Goal: Book appointment/travel/reservation

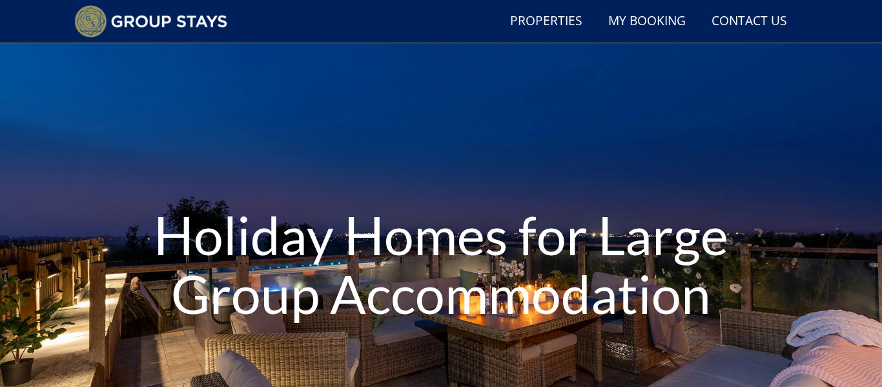
scroll to position [28, 0]
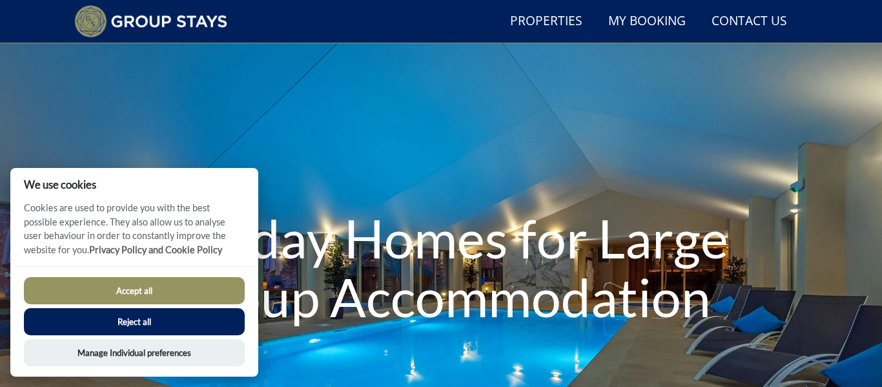
click at [109, 298] on button "Accept all" at bounding box center [134, 290] width 221 height 27
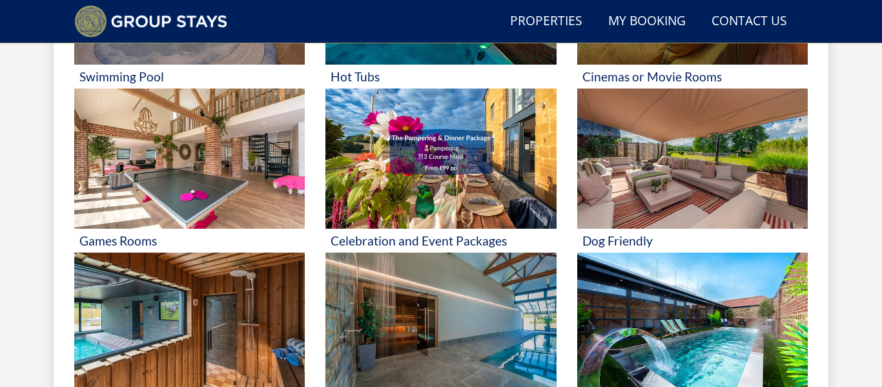
scroll to position [669, 0]
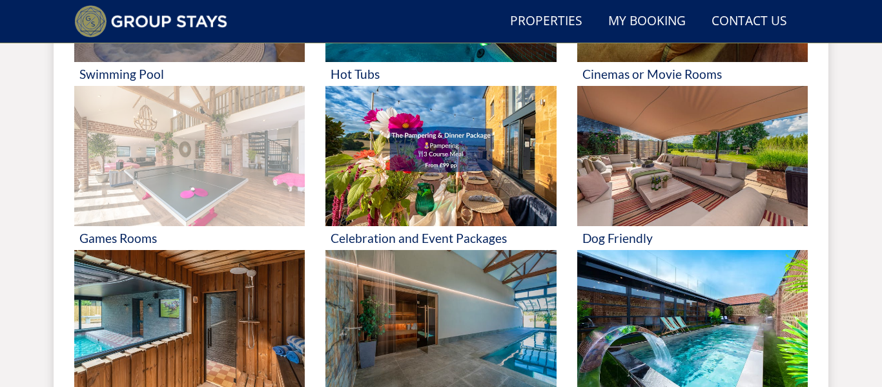
click at [171, 183] on img at bounding box center [189, 156] width 231 height 141
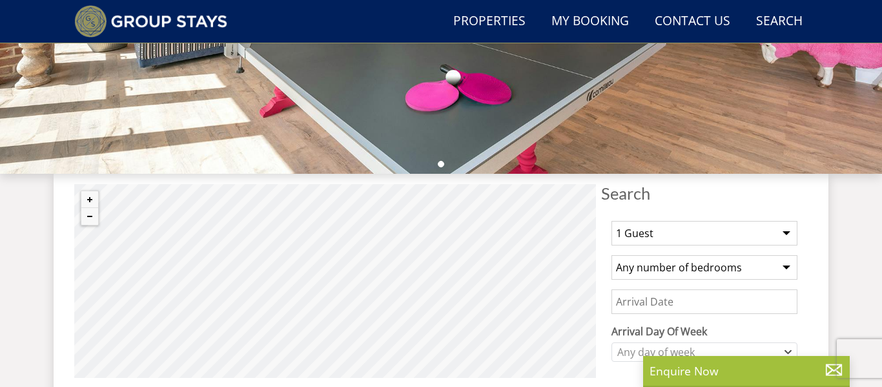
scroll to position [354, 0]
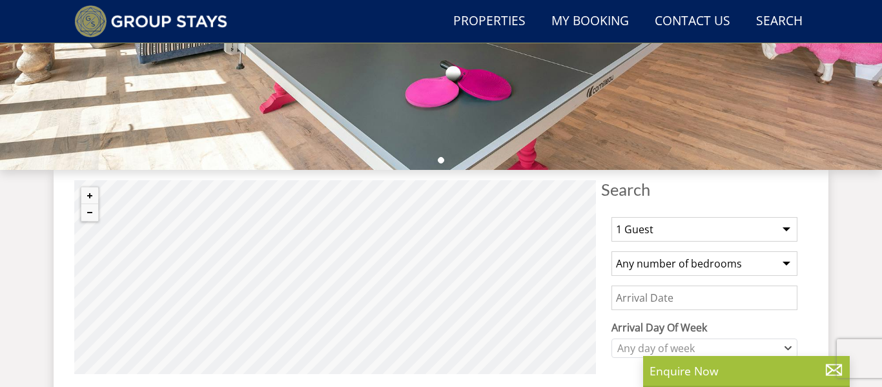
click at [783, 228] on select "1 Guest 2 Guests 3 Guests 4 Guests 5 Guests 6 Guests 7 Guests 8 Guests 9 Guests…" at bounding box center [705, 229] width 186 height 25
select select "14"
click at [612, 217] on select "1 Guest 2 Guests 3 Guests 4 Guests 5 Guests 6 Guests 7 Guests 8 Guests 9 Guests…" at bounding box center [705, 229] width 186 height 25
click at [653, 291] on input "Date" at bounding box center [705, 297] width 186 height 25
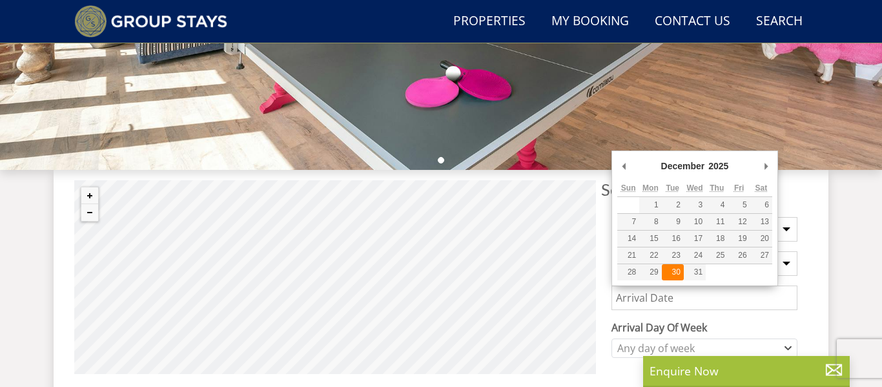
type input "[DATE]"
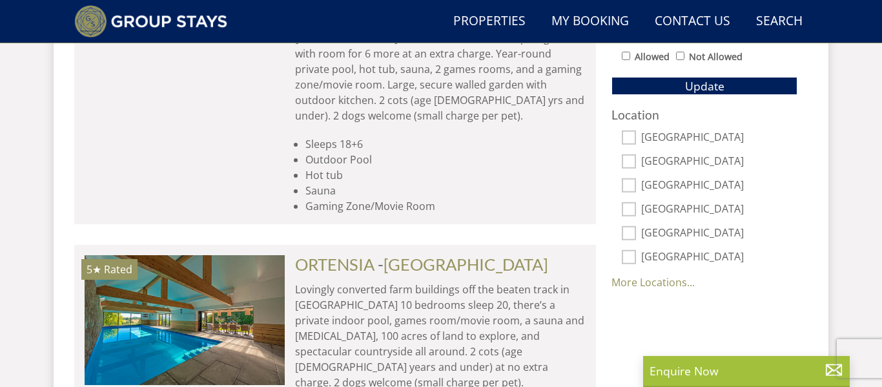
scroll to position [863, 0]
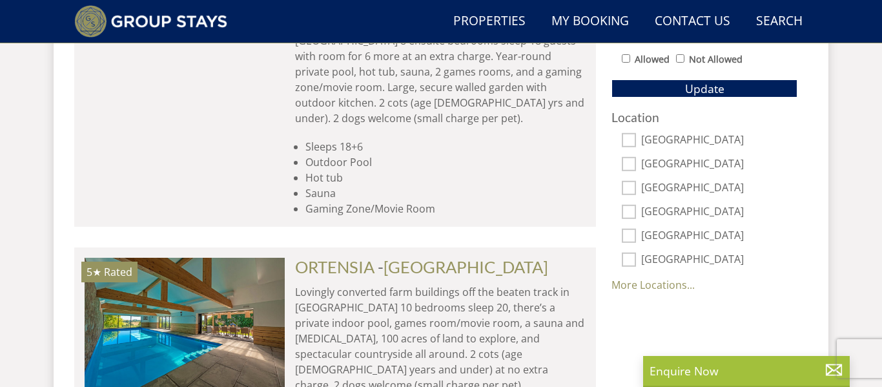
click at [662, 287] on link "More Locations..." at bounding box center [653, 285] width 83 height 14
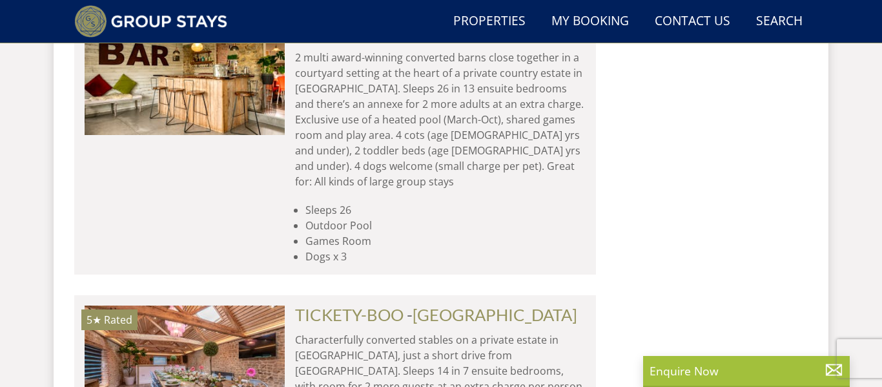
scroll to position [3378, 0]
